Goal: Task Accomplishment & Management: Manage account settings

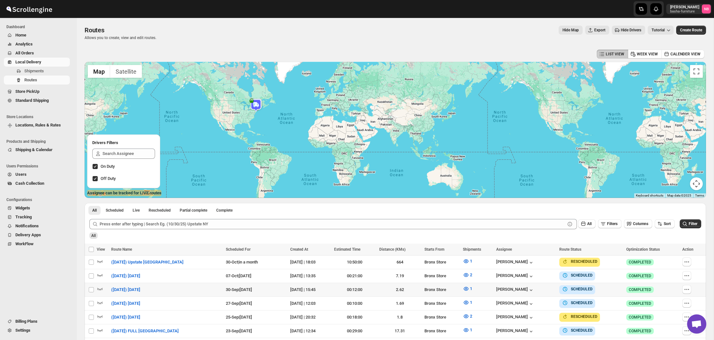
scroll to position [198, 0]
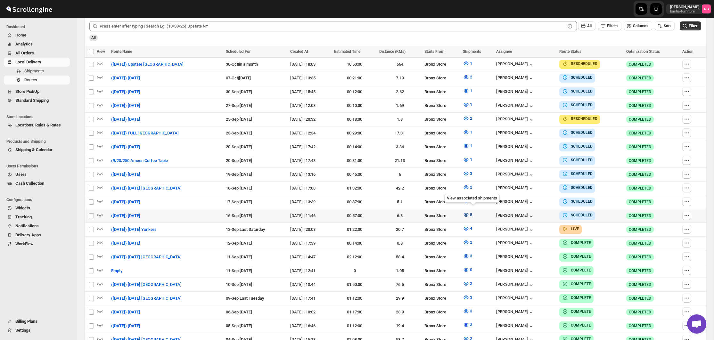
click at [475, 216] on button "5" at bounding box center [467, 215] width 17 height 10
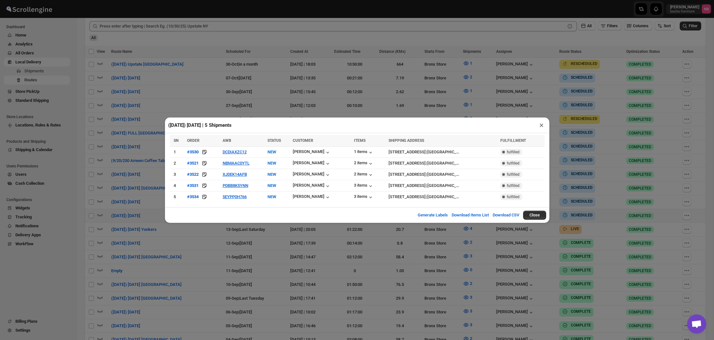
drag, startPoint x: 263, startPoint y: 231, endPoint x: 317, endPoint y: 232, distance: 53.8
click at [263, 231] on div "([DATE]) [DATE] | 5 Shipments × SN ORDER AWB STATUS CUSTOMER ITEMS SHIPPING ADD…" at bounding box center [357, 170] width 714 height 340
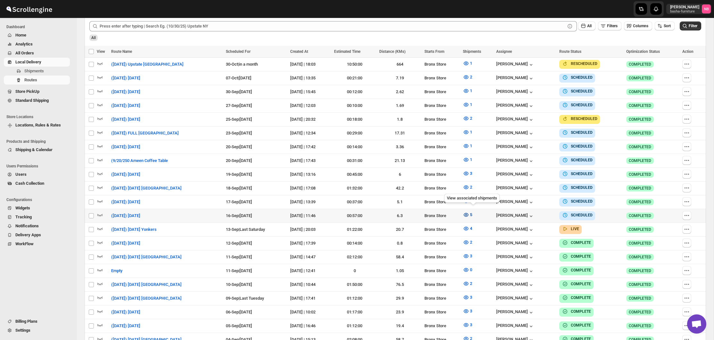
click at [472, 212] on span "5" at bounding box center [471, 214] width 2 height 5
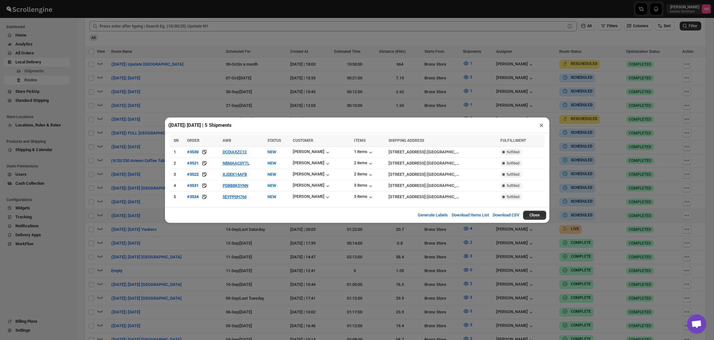
drag, startPoint x: 398, startPoint y: 104, endPoint x: 385, endPoint y: 102, distance: 12.3
click at [398, 104] on div "([DATE]) [DATE] | 5 Shipments × SN ORDER AWB STATUS CUSTOMER ITEMS SHIPPING ADD…" at bounding box center [357, 170] width 714 height 340
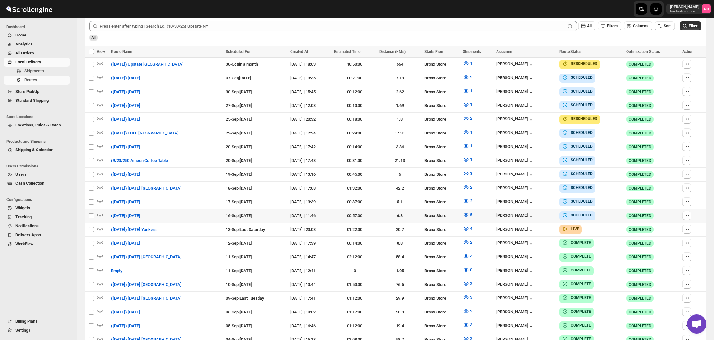
click at [48, 50] on button "All Orders" at bounding box center [37, 53] width 66 height 9
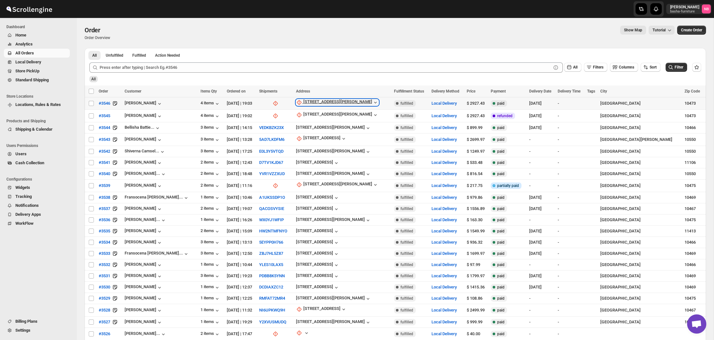
click at [314, 105] on div "[STREET_ADDRESS][PERSON_NAME]" at bounding box center [337, 102] width 69 height 6
click at [317, 137] on span "Update manually" at bounding box center [322, 137] width 30 height 5
select select "US"
select select "[US_STATE]"
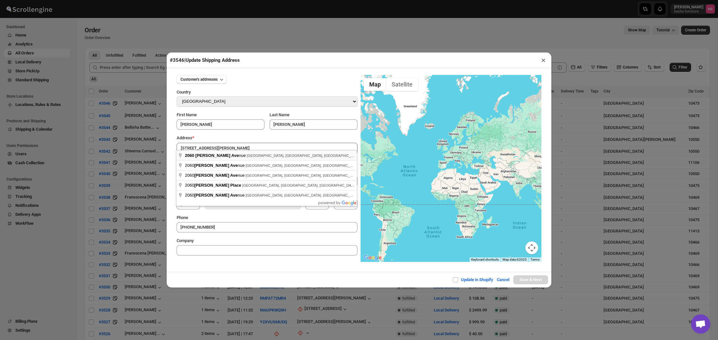
type input "[STREET_ADDRESS][PERSON_NAME]"
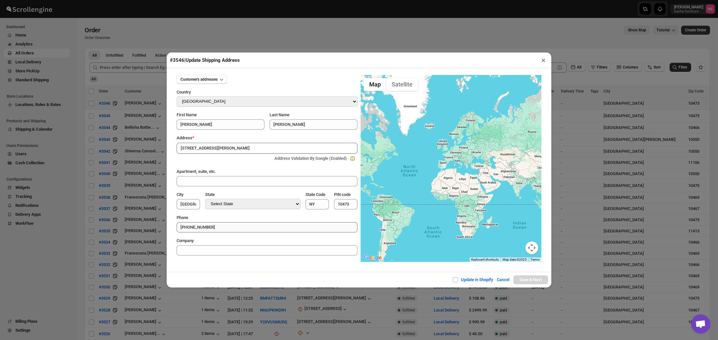
type input "[GEOGRAPHIC_DATA]"
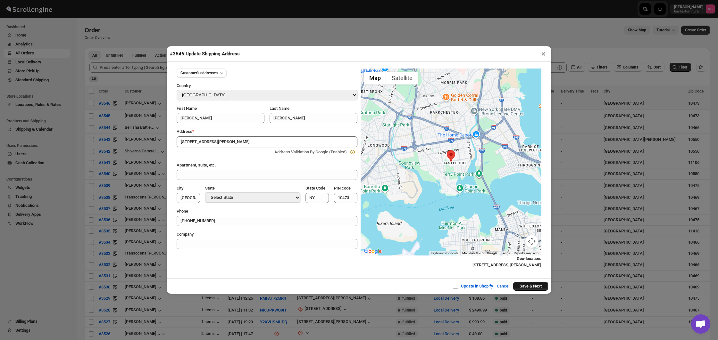
click at [520, 287] on button "Save & Next" at bounding box center [530, 286] width 35 height 9
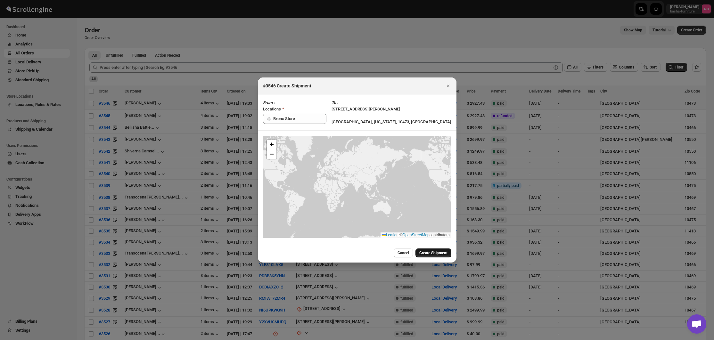
click at [419, 249] on button "Create Shipment" at bounding box center [434, 253] width 36 height 9
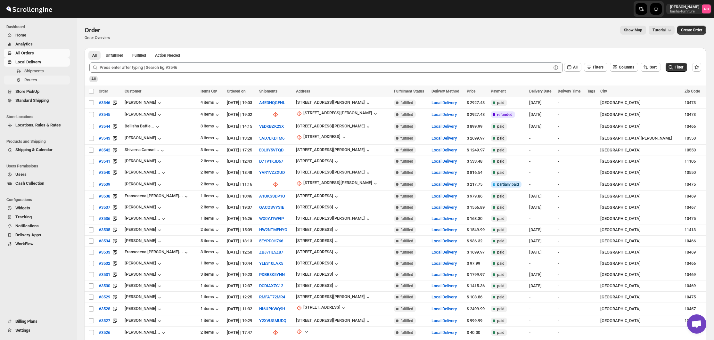
click at [50, 82] on span "Routes" at bounding box center [46, 80] width 44 height 6
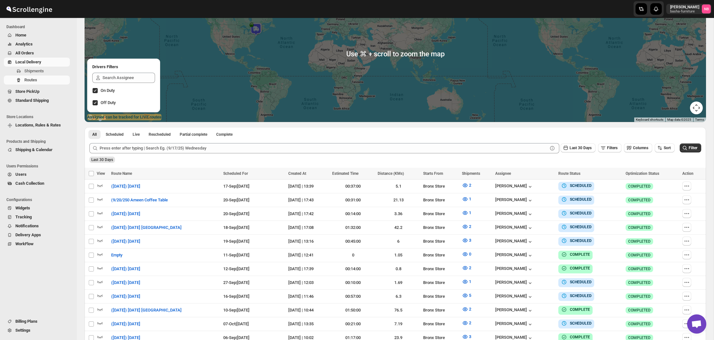
scroll to position [104, 0]
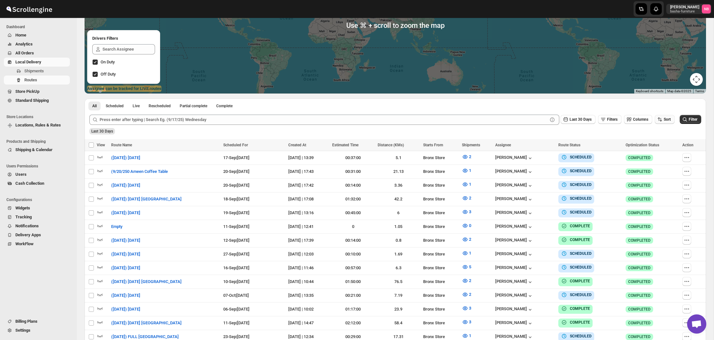
click at [665, 119] on span "Sort" at bounding box center [667, 119] width 7 height 4
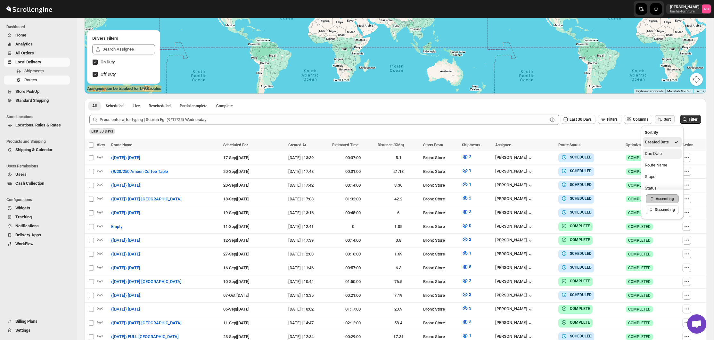
click at [661, 150] on button "Due Date" at bounding box center [662, 154] width 39 height 10
click at [576, 120] on span "Last 30 Days" at bounding box center [581, 119] width 22 height 4
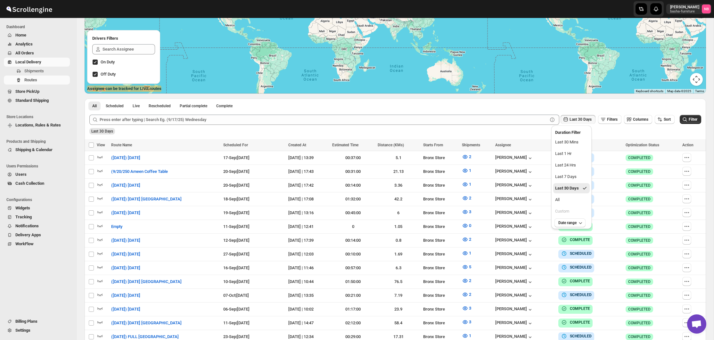
drag, startPoint x: 571, startPoint y: 196, endPoint x: 661, endPoint y: 151, distance: 101.0
click at [571, 196] on button "All" at bounding box center [571, 200] width 37 height 10
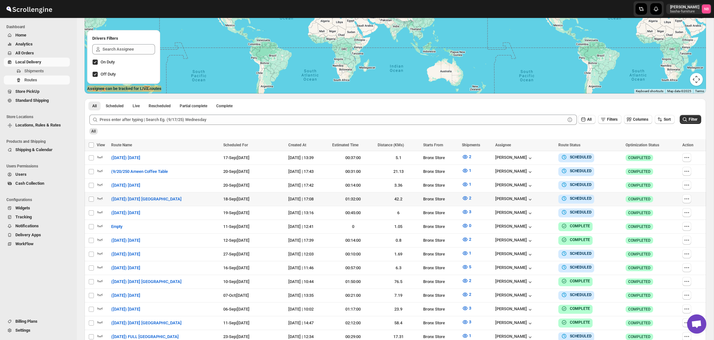
click at [686, 122] on icon "submit" at bounding box center [685, 119] width 6 height 6
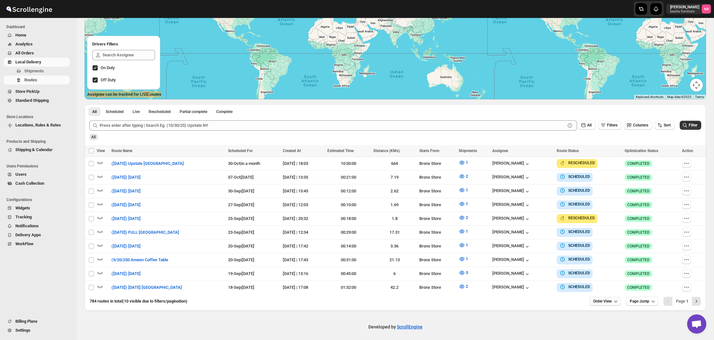
click at [609, 294] on div "Select all Routes View Route Name Scheduled For Created At Estimated Time Dista…" at bounding box center [396, 228] width 622 height 166
click at [609, 299] on span "Order View" at bounding box center [602, 301] width 19 height 5
click at [598, 236] on ul "5 orders 10 orders 15 orders 20 orders 25 orders Custom 10 Set" at bounding box center [602, 247] width 36 height 88
click at [598, 242] on div "20 orders" at bounding box center [594, 242] width 17 height 6
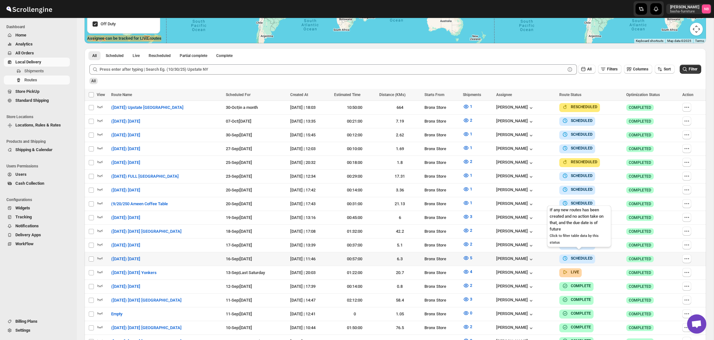
scroll to position [175, 0]
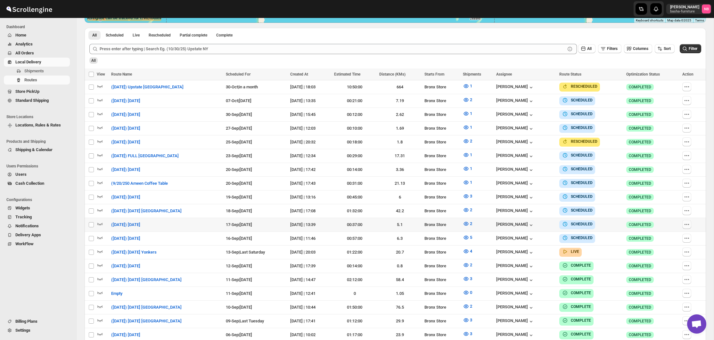
click at [690, 221] on icon "button" at bounding box center [687, 224] width 6 height 6
checkbox input "true"
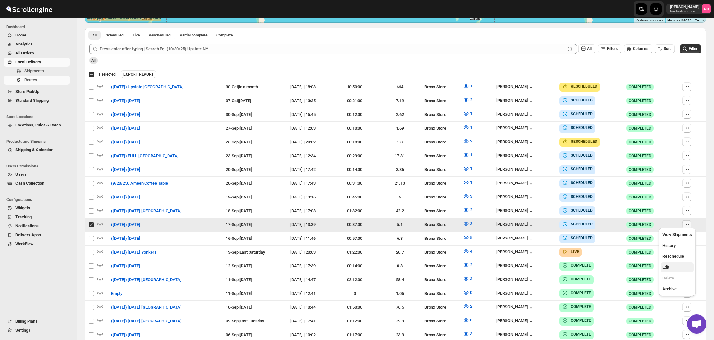
click at [672, 268] on span "Edit" at bounding box center [677, 267] width 29 height 6
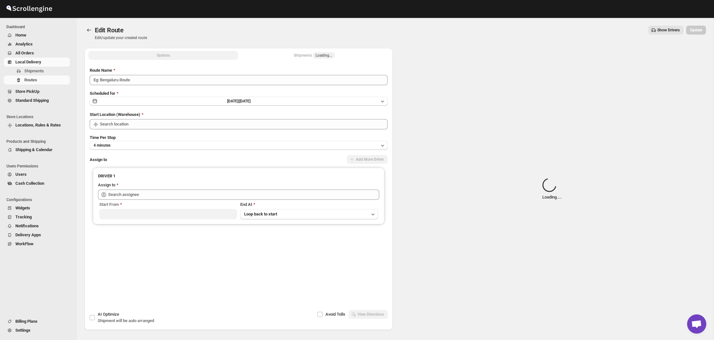
type input "([DATE]) [DATE]"
type input "Bronx Store"
type input "[PERSON_NAME] ([EMAIL_ADDRESS][DOMAIN_NAME])"
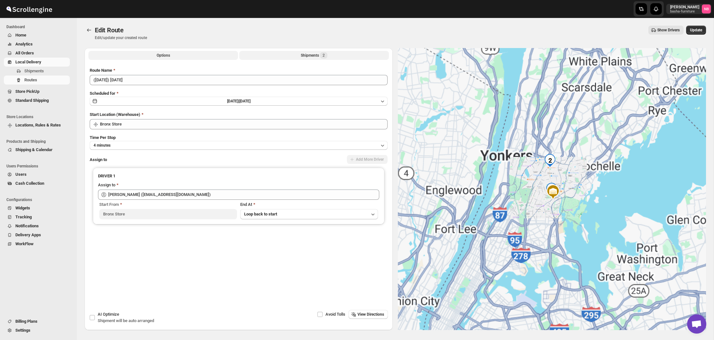
click at [279, 54] on button "Shipments 2" at bounding box center [314, 55] width 150 height 9
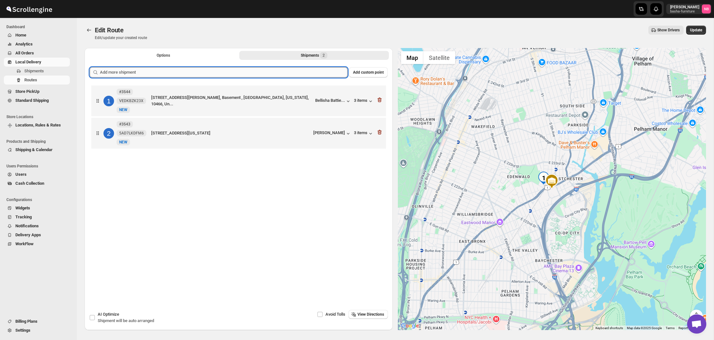
click at [264, 73] on input "text" at bounding box center [224, 72] width 248 height 10
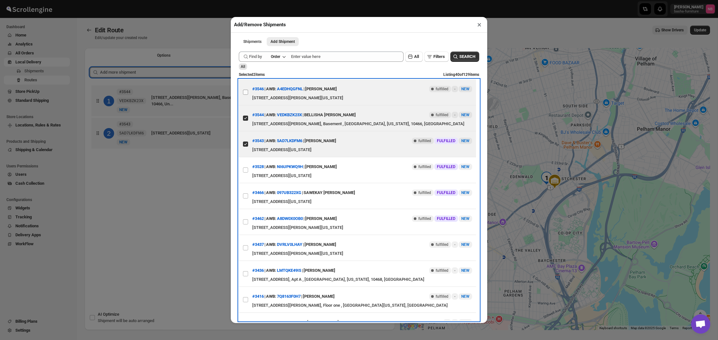
click at [244, 95] on input "View details for 68c89c3f8f29d9ce0bedc853" at bounding box center [245, 92] width 5 height 5
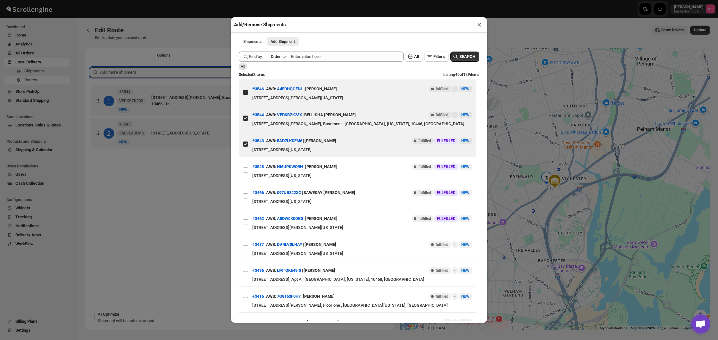
checkbox input "true"
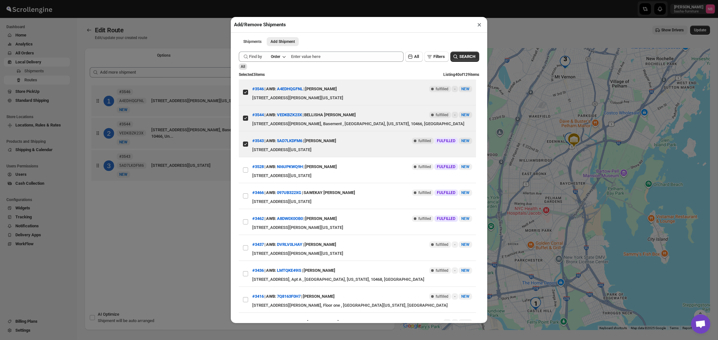
click at [176, 210] on div "Add/Remove Shipments × Shipments Add Shipment More views Shipments Add Shipment…" at bounding box center [359, 170] width 718 height 340
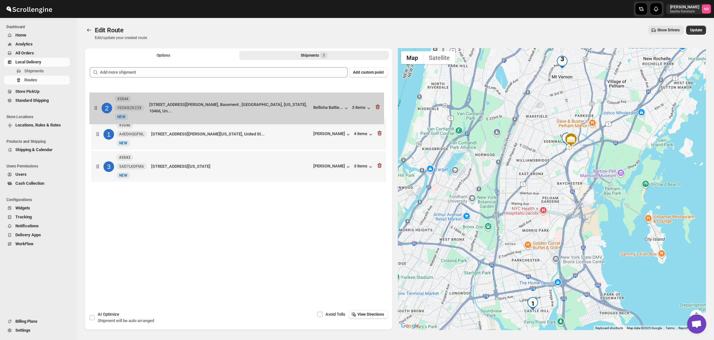
drag, startPoint x: 262, startPoint y: 137, endPoint x: 260, endPoint y: 108, distance: 29.2
click at [260, 108] on div "1 #3546 A4EDHQGFNL [GEOGRAPHIC_DATA][STREET_ADDRESS][PERSON_NAME][GEOGRAPHIC_DA…" at bounding box center [239, 134] width 298 height 101
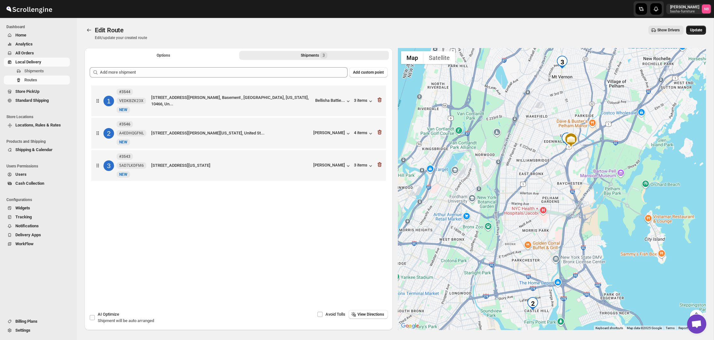
click at [692, 29] on span "Update" at bounding box center [696, 30] width 12 height 5
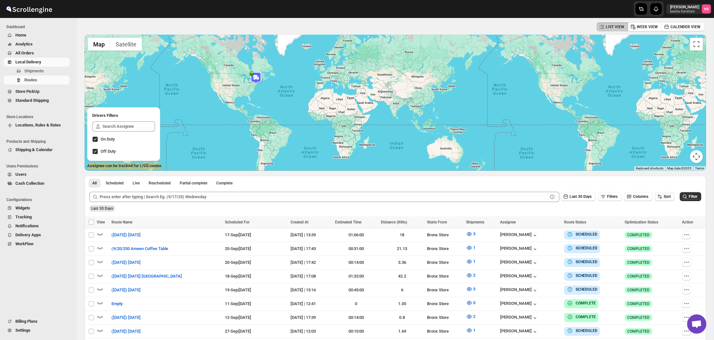
scroll to position [95, 0]
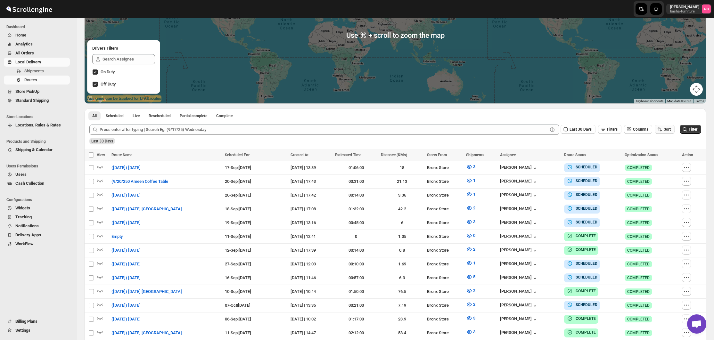
click at [663, 125] on button "Sort" at bounding box center [665, 129] width 20 height 9
drag, startPoint x: 653, startPoint y: 168, endPoint x: 650, endPoint y: 164, distance: 5.1
click at [653, 168] on button "Due Date" at bounding box center [662, 164] width 39 height 10
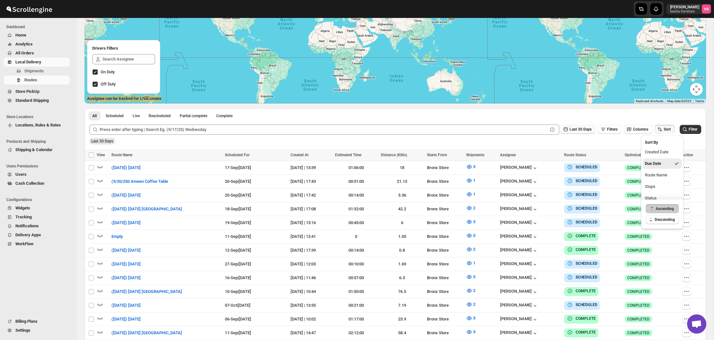
click at [586, 132] on span "Last 30 Days" at bounding box center [581, 129] width 22 height 5
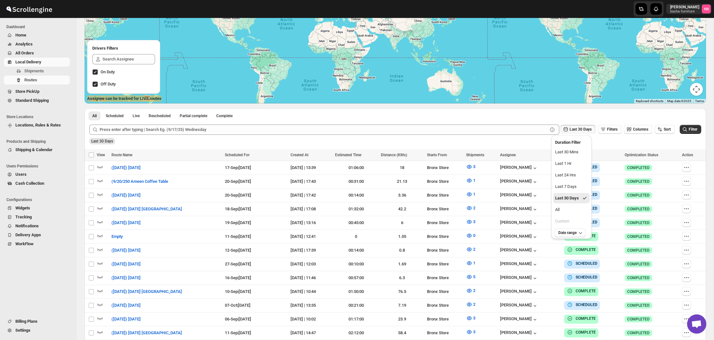
drag, startPoint x: 569, startPoint y: 212, endPoint x: 643, endPoint y: 172, distance: 83.7
click at [569, 212] on button "All" at bounding box center [571, 210] width 37 height 10
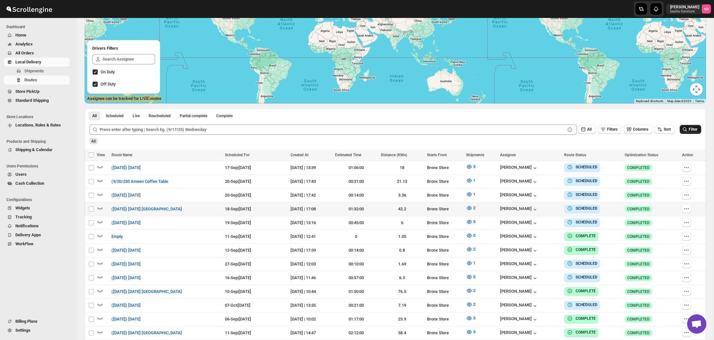
click at [687, 127] on icon "submit" at bounding box center [685, 129] width 6 height 6
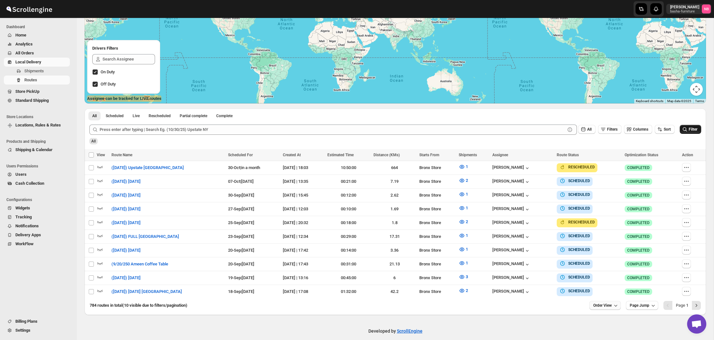
click at [604, 303] on span "Order View" at bounding box center [602, 305] width 19 height 5
click at [602, 256] on div "25 orders" at bounding box center [594, 258] width 17 height 6
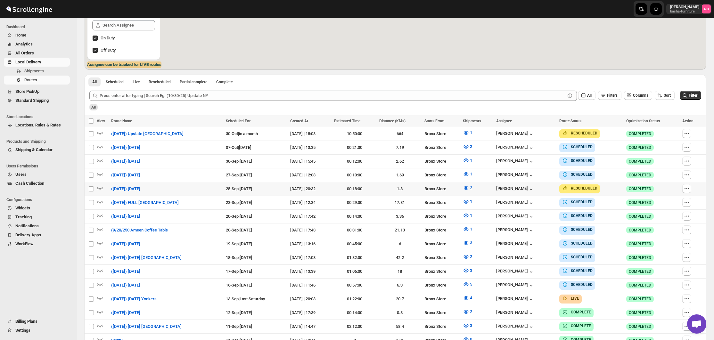
scroll to position [183, 0]
